Goal: Task Accomplishment & Management: Complete application form

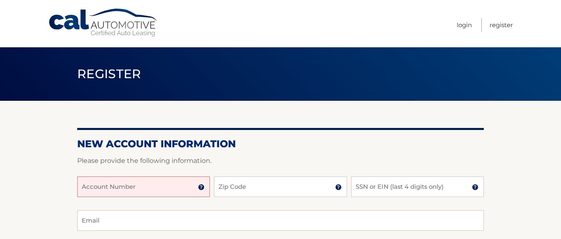
click at [113, 188] on input "Account Number" at bounding box center [143, 186] width 133 height 21
type input "4445597940"
click at [254, 191] on input "Zip Code" at bounding box center [280, 186] width 133 height 21
type input "14020"
click at [404, 189] on input "SSN or EIN (last 4 digits only)" at bounding box center [417, 186] width 133 height 21
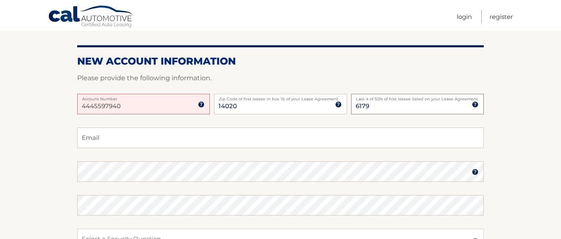
scroll to position [83, 0]
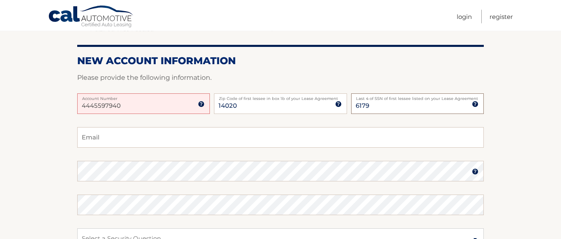
type input "6179"
click at [121, 137] on input "Email" at bounding box center [280, 137] width 407 height 21
type input "angls4js@aol.com"
click at [476, 170] on img at bounding box center [475, 171] width 7 height 7
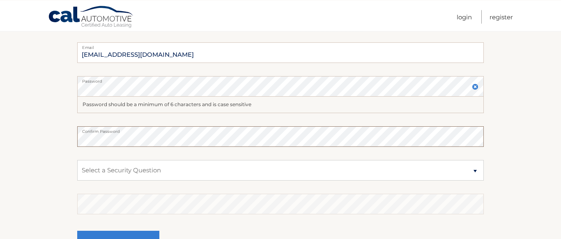
scroll to position [173, 0]
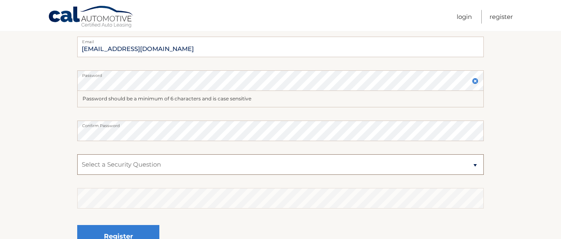
click at [77, 154] on select "Select a Security Question What was the name of your elementary school? What is…" at bounding box center [280, 164] width 407 height 21
select select "2"
click option "What is your mother’s maiden name?" at bounding box center [0, 0] width 0 height 0
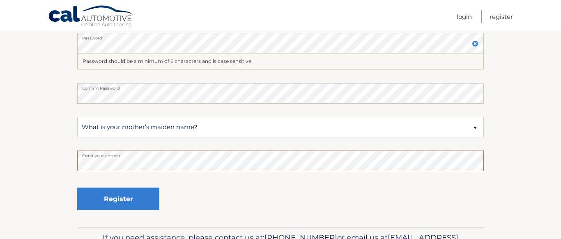
scroll to position [238, 0]
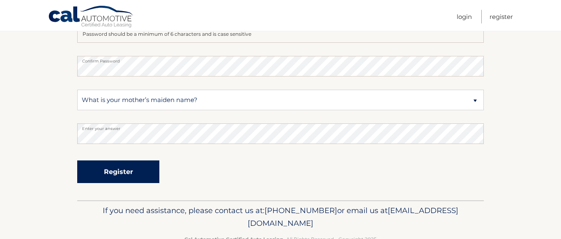
click at [121, 166] on button "Register" at bounding box center [118, 171] width 82 height 23
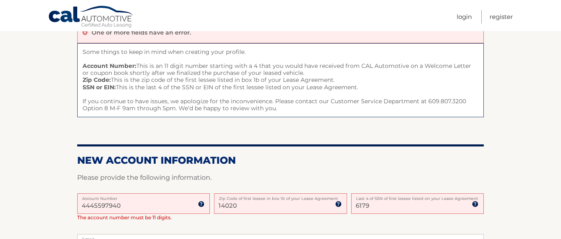
scroll to position [84, 0]
click at [120, 203] on input "4445597940" at bounding box center [143, 203] width 133 height 21
click at [107, 205] on input "4445597940" at bounding box center [143, 203] width 133 height 21
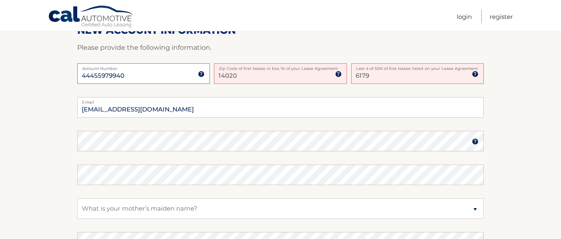
scroll to position [214, 0]
type input "44455979940"
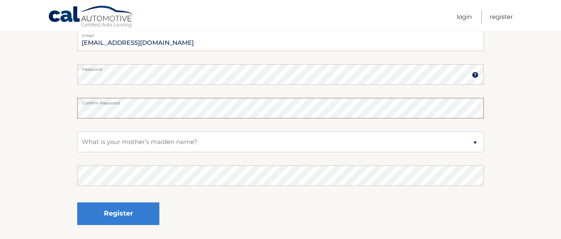
scroll to position [280, 0]
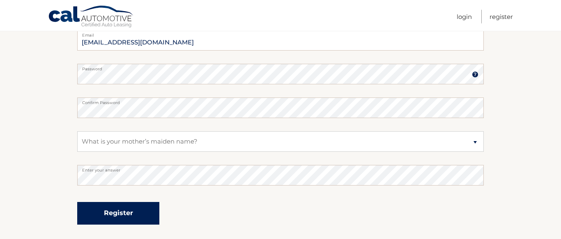
click at [121, 212] on button "Register" at bounding box center [118, 213] width 82 height 23
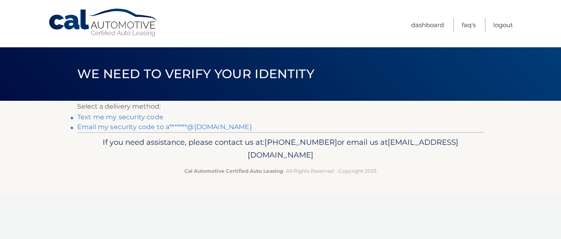
click at [101, 127] on link "Email my security code to a*******@aol.com" at bounding box center [164, 127] width 175 height 8
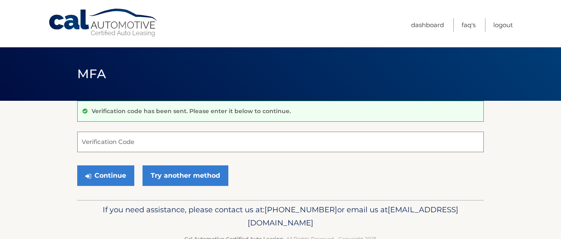
click at [110, 141] on input "Verification Code" at bounding box center [280, 141] width 407 height 21
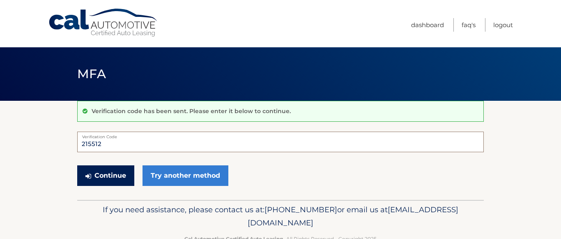
type input "215512"
click at [103, 174] on button "Continue" at bounding box center [105, 175] width 57 height 21
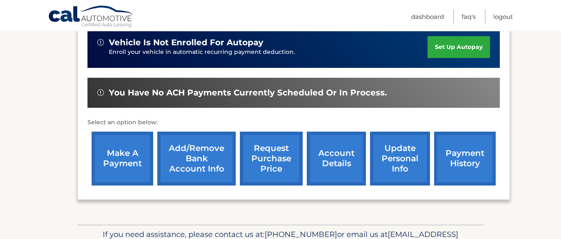
scroll to position [243, 0]
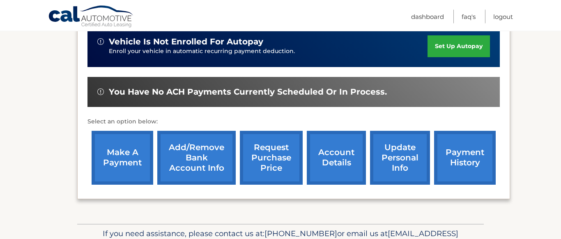
click at [184, 160] on link "Add/Remove bank account info" at bounding box center [196, 158] width 78 height 54
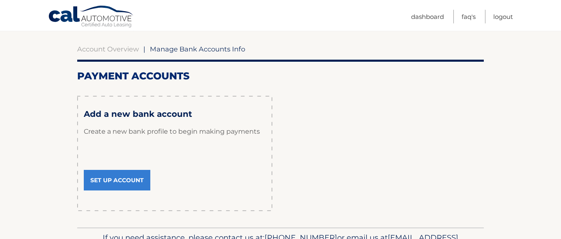
scroll to position [71, 0]
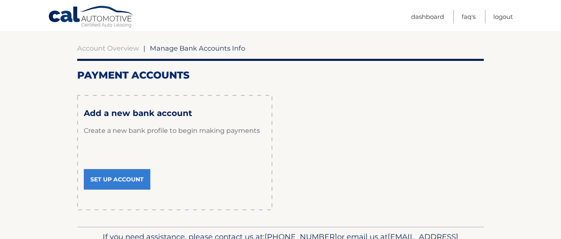
click at [110, 178] on link "Set Up Account" at bounding box center [117, 179] width 67 height 21
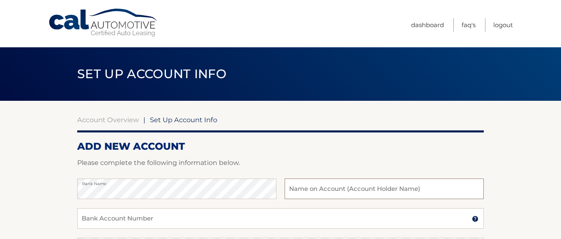
click at [296, 191] on input "text" at bounding box center [384, 188] width 199 height 21
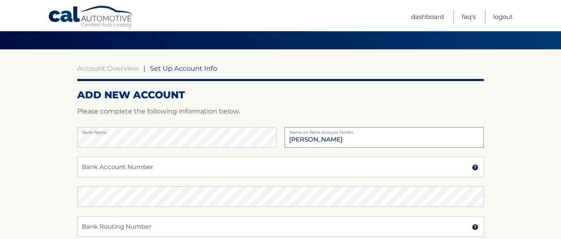
scroll to position [56, 0]
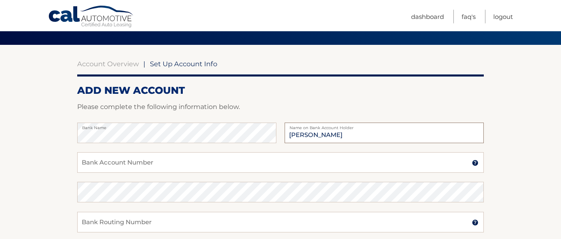
type input "[PERSON_NAME]"
click at [147, 166] on input "Bank Account Number" at bounding box center [280, 162] width 407 height 21
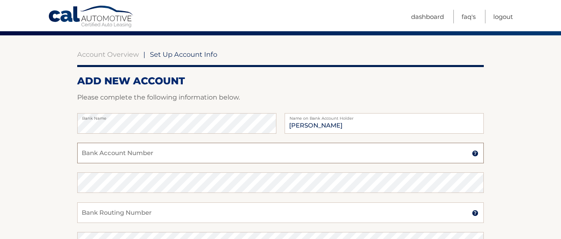
scroll to position [66, 0]
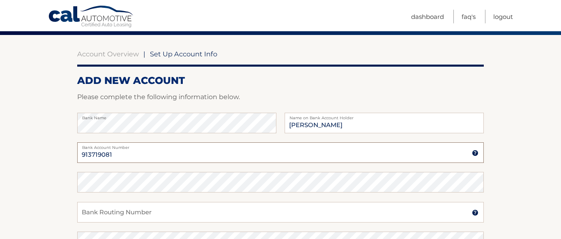
type input "913719081"
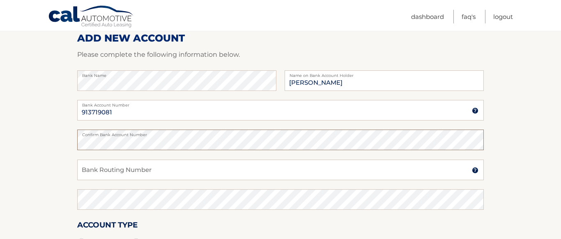
scroll to position [108, 0]
click at [107, 168] on input "Bank Routing Number" at bounding box center [280, 169] width 407 height 21
type input "022304030"
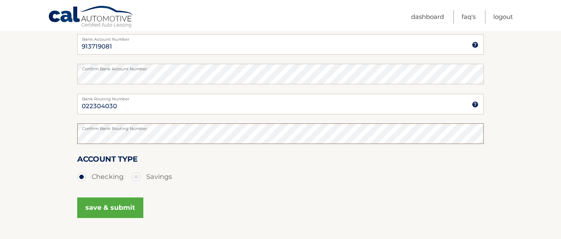
scroll to position [174, 0]
click at [105, 206] on button "save & submit" at bounding box center [110, 207] width 66 height 21
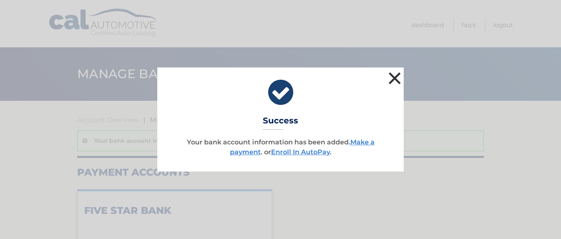
click at [394, 76] on button "×" at bounding box center [395, 78] width 16 height 16
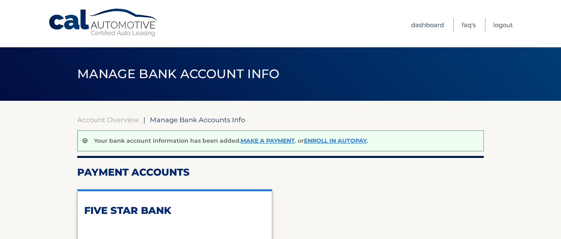
click at [427, 24] on link "Dashboard" at bounding box center [427, 25] width 33 height 14
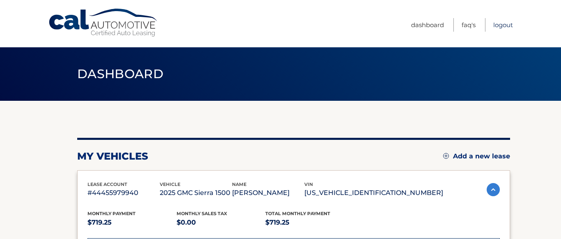
click at [501, 27] on link "Logout" at bounding box center [504, 25] width 20 height 14
